Goal: Find specific page/section: Find specific page/section

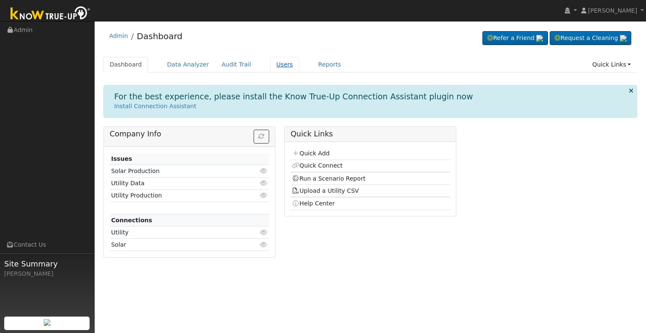
click at [270, 66] on link "Users" at bounding box center [284, 65] width 29 height 16
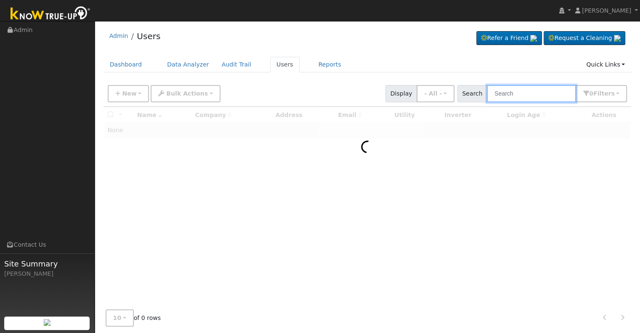
click at [518, 95] on input "text" at bounding box center [530, 93] width 89 height 17
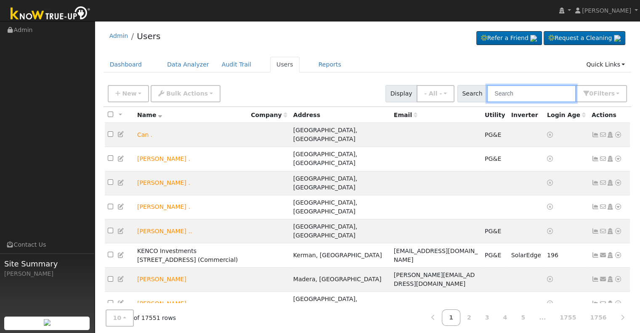
scroll to position [7, 0]
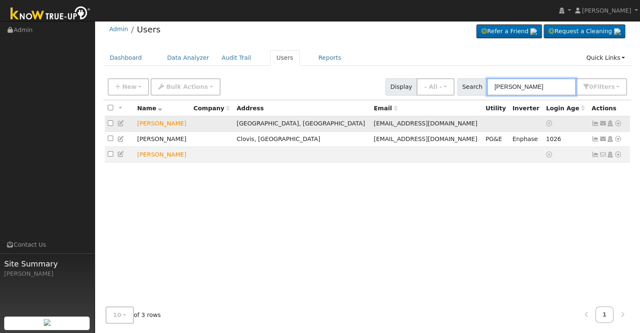
type input "ryan jack"
click at [619, 123] on icon at bounding box center [618, 123] width 8 height 6
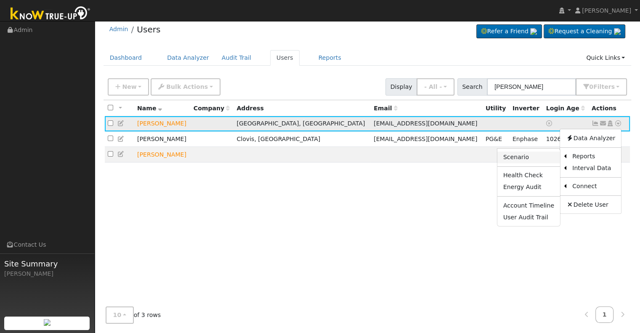
click at [537, 157] on link "Scenario" at bounding box center [528, 157] width 63 height 12
